Goal: Information Seeking & Learning: Learn about a topic

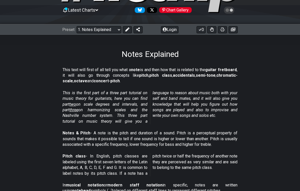
scroll to position [45, 0]
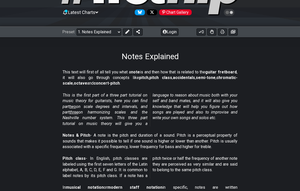
click at [88, 34] on select "Welcome to #fretflip! Initial Preset Custom Preset Minor Pentatonic Major Penta…" at bounding box center [98, 31] width 45 height 7
click at [55, 59] on div "Notes Explained" at bounding box center [150, 49] width 300 height 24
click at [93, 11] on span "Latest Charts" at bounding box center [81, 12] width 27 height 5
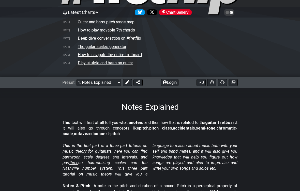
click at [234, 119] on div "This text will first of all tell you what a note is and then how that is relate…" at bounding box center [149, 129] width 175 height 23
click at [228, 119] on div "This text will first of all tell you what a note is and then how that is relate…" at bounding box center [149, 129] width 175 height 23
select select "/welcome"
select select "C"
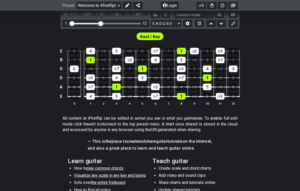
scroll to position [191, 0]
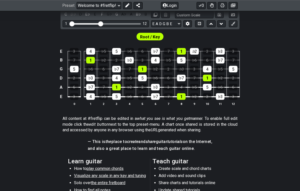
click at [185, 72] on div "♭3" at bounding box center [181, 69] width 9 height 7
click at [182, 81] on div "♭7" at bounding box center [181, 78] width 9 height 7
click at [183, 81] on div "♭7" at bounding box center [181, 78] width 9 height 7
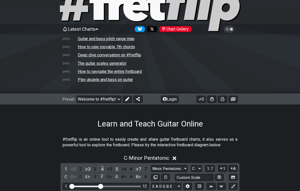
scroll to position [28, 0]
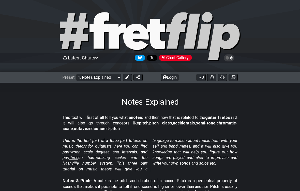
click at [117, 77] on select "Welcome to #fretflip! Initial Preset Custom Preset Minor Pentatonic Major Penta…" at bounding box center [98, 77] width 45 height 7
click at [121, 103] on h1 "Notes Explained" at bounding box center [149, 102] width 57 height 10
click at [127, 103] on h1 "Notes Explained" at bounding box center [149, 102] width 57 height 10
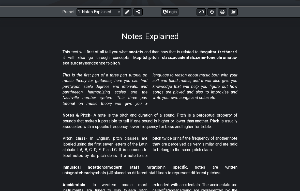
scroll to position [68, 0]
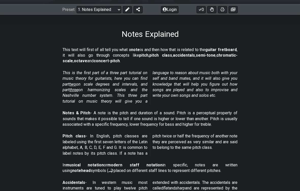
click at [67, 50] on p "This text will first of all tell you what a note is and then how that is relate…" at bounding box center [149, 55] width 175 height 17
click at [99, 99] on em "This is the first part of a three part tutorial on music theory for guitarists,…" at bounding box center [149, 86] width 175 height 33
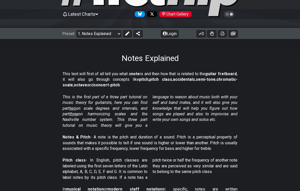
scroll to position [0, 0]
